Goal: Task Accomplishment & Management: Manage account settings

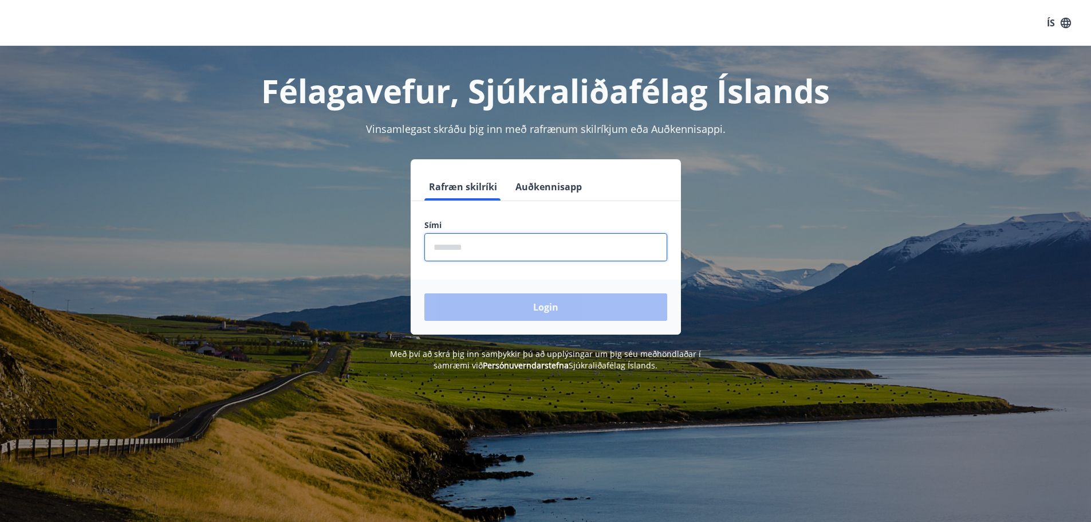
click at [499, 254] on input "phone" at bounding box center [545, 247] width 243 height 28
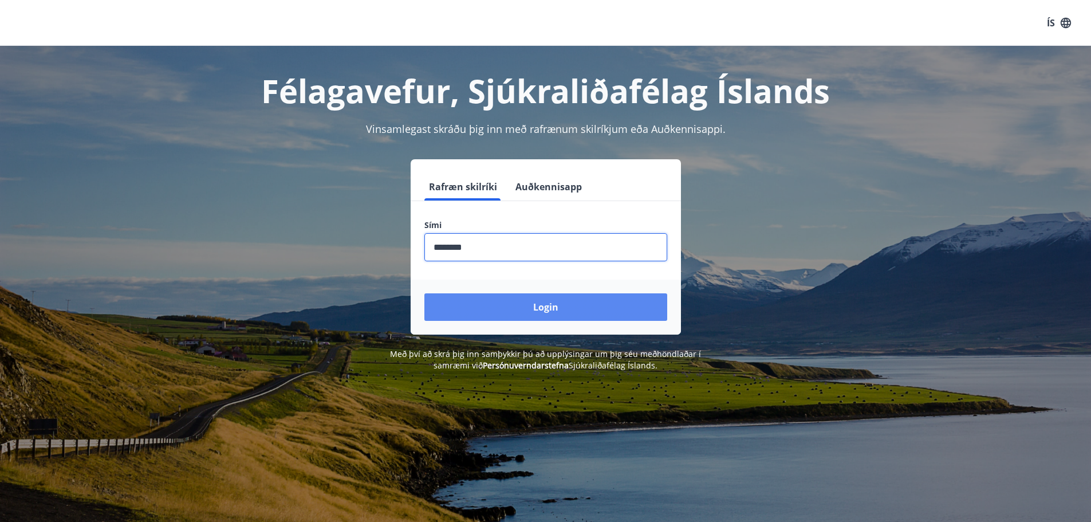
type input "********"
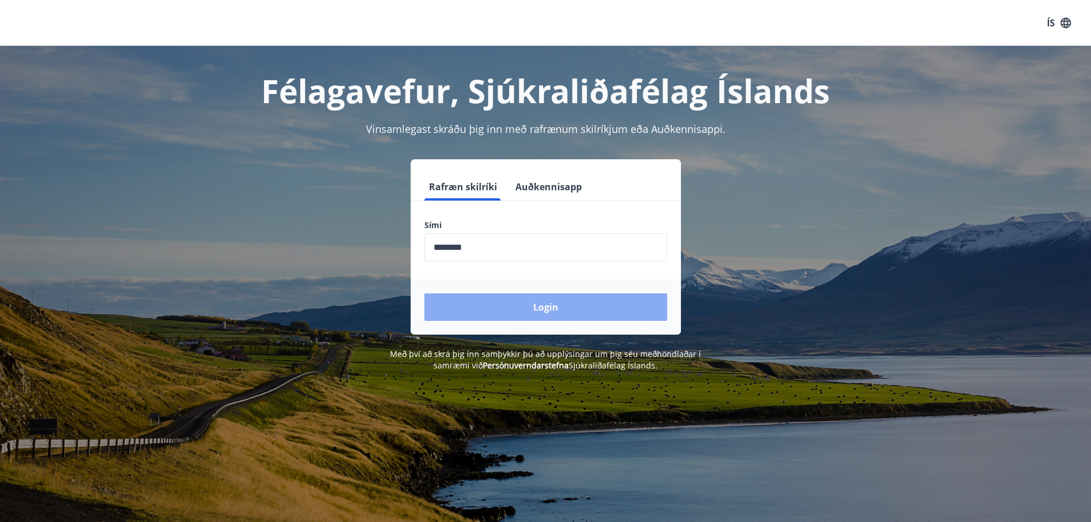
click at [520, 310] on button "Login" at bounding box center [545, 306] width 243 height 27
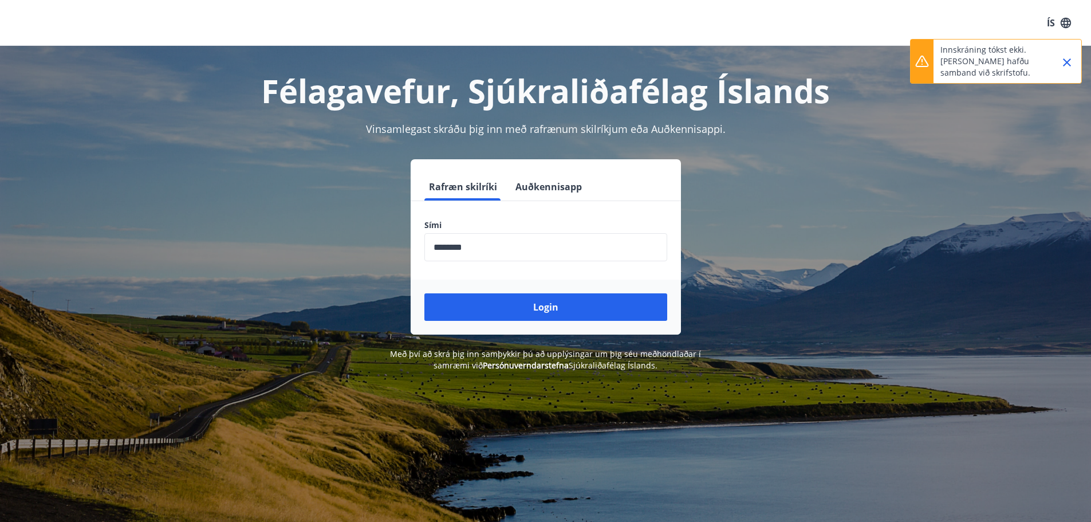
click at [1070, 58] on icon "Close" at bounding box center [1067, 63] width 14 height 14
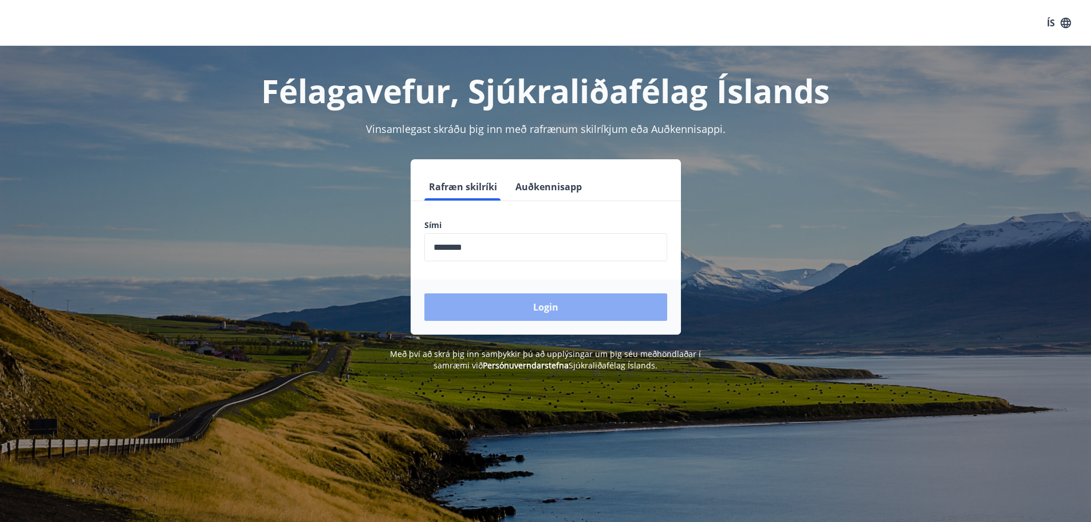
click at [511, 312] on button "Login" at bounding box center [545, 306] width 243 height 27
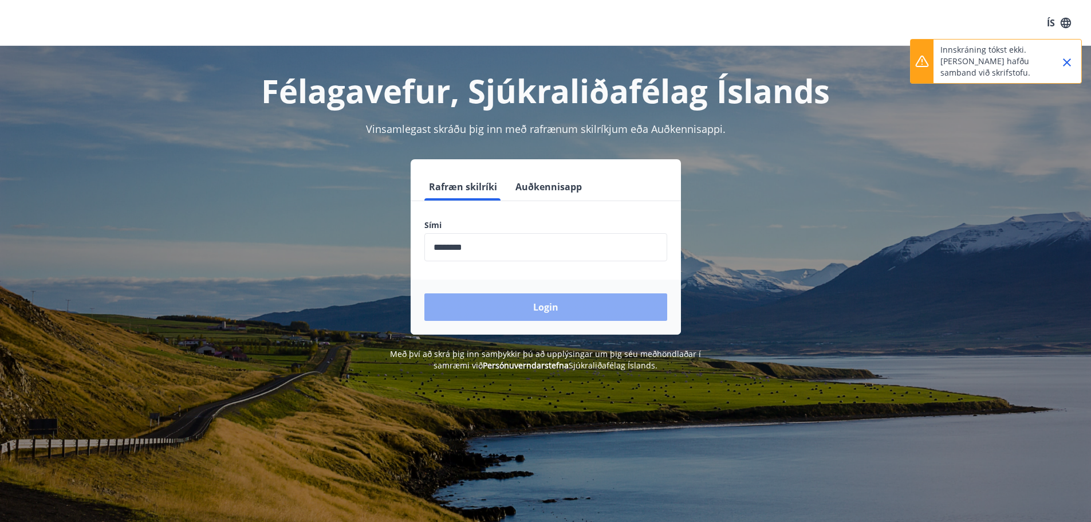
click at [521, 306] on button "Login" at bounding box center [545, 306] width 243 height 27
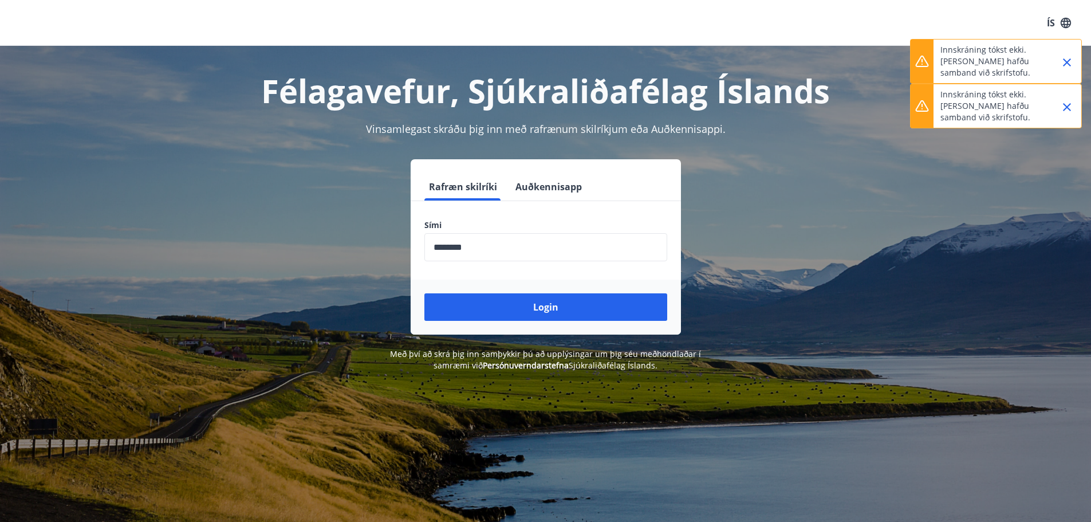
click at [1070, 63] on icon "Close" at bounding box center [1067, 63] width 14 height 14
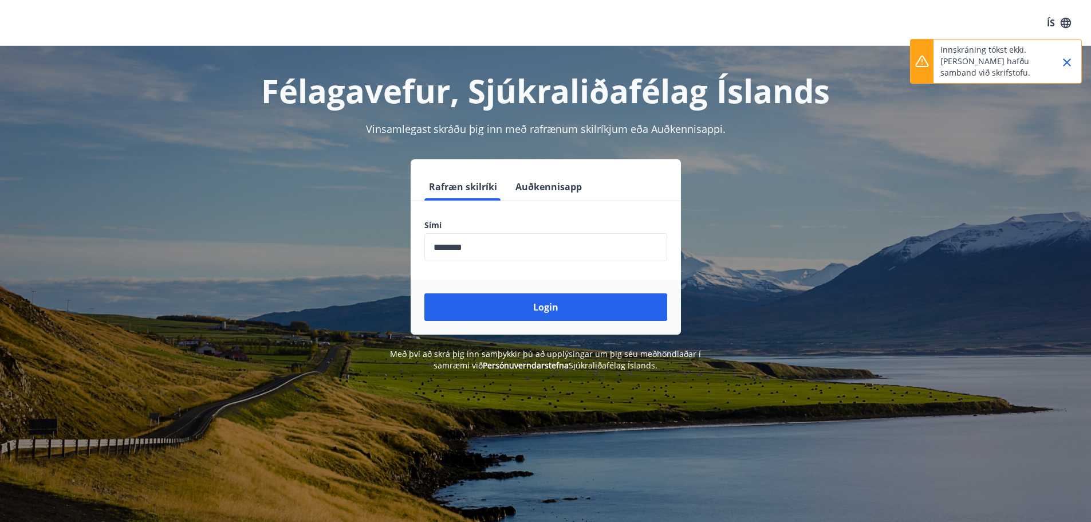
click at [1073, 57] on icon "Close" at bounding box center [1067, 63] width 14 height 14
